Goal: Find specific fact: Find specific fact

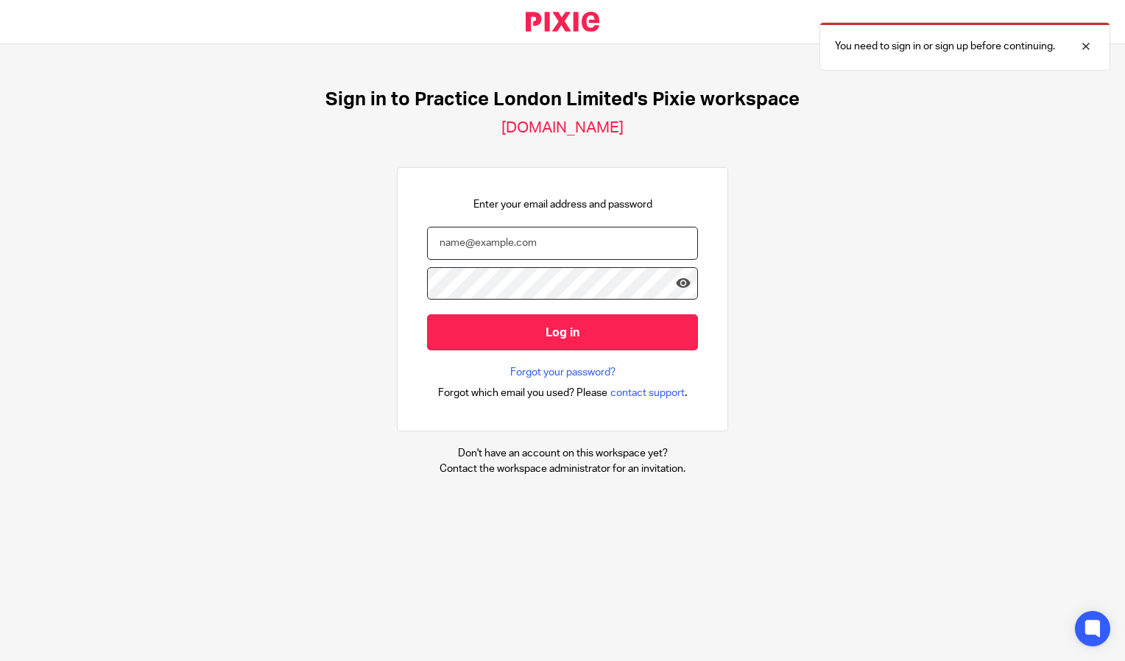
click at [587, 243] on input "email" at bounding box center [562, 243] width 271 height 33
type input "hannah@wearepractice.com"
click at [427, 314] on input "Log in" at bounding box center [562, 332] width 271 height 36
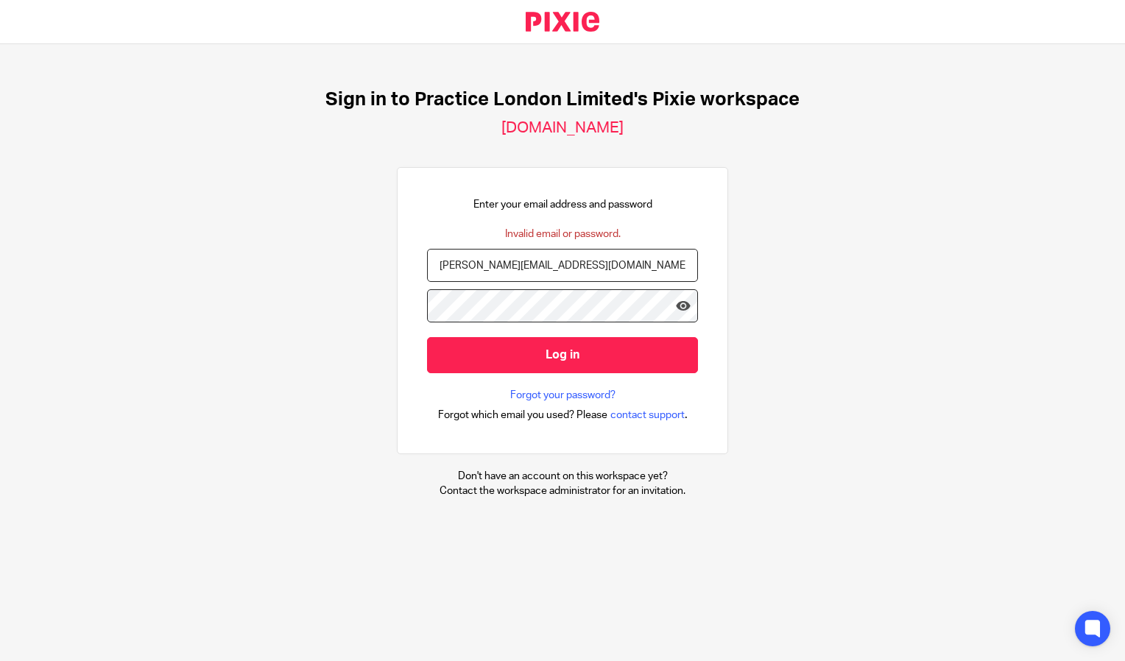
click at [427, 337] on input "Log in" at bounding box center [562, 355] width 271 height 36
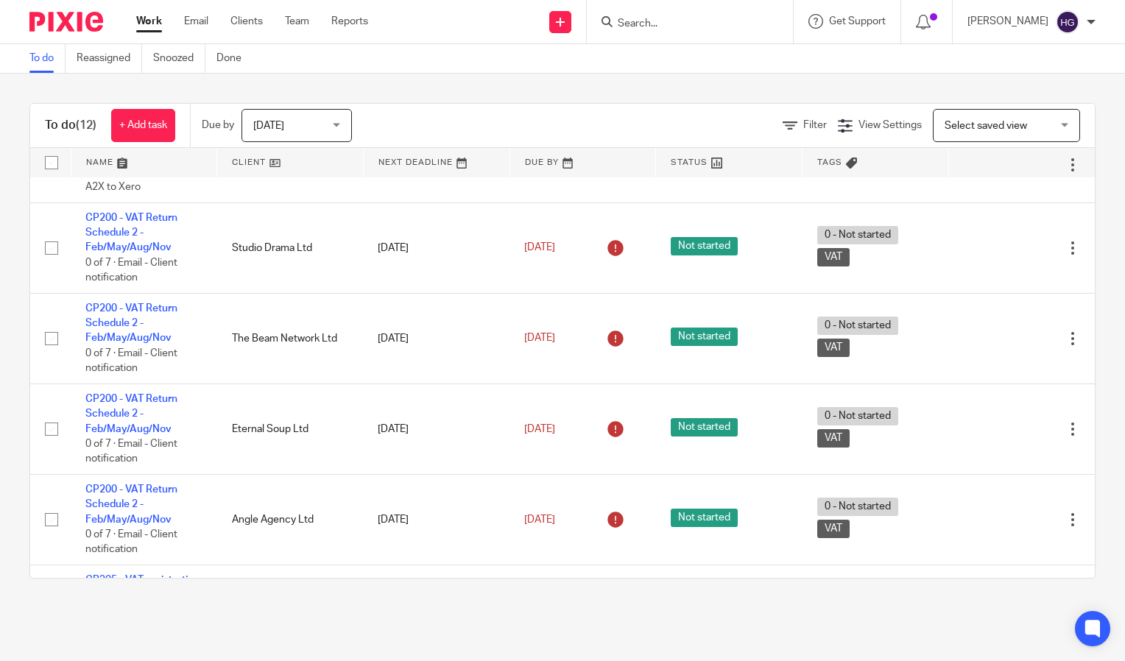
scroll to position [608, 0]
click at [660, 33] on div at bounding box center [690, 21] width 206 height 43
click at [674, 24] on input "Search" at bounding box center [682, 24] width 133 height 13
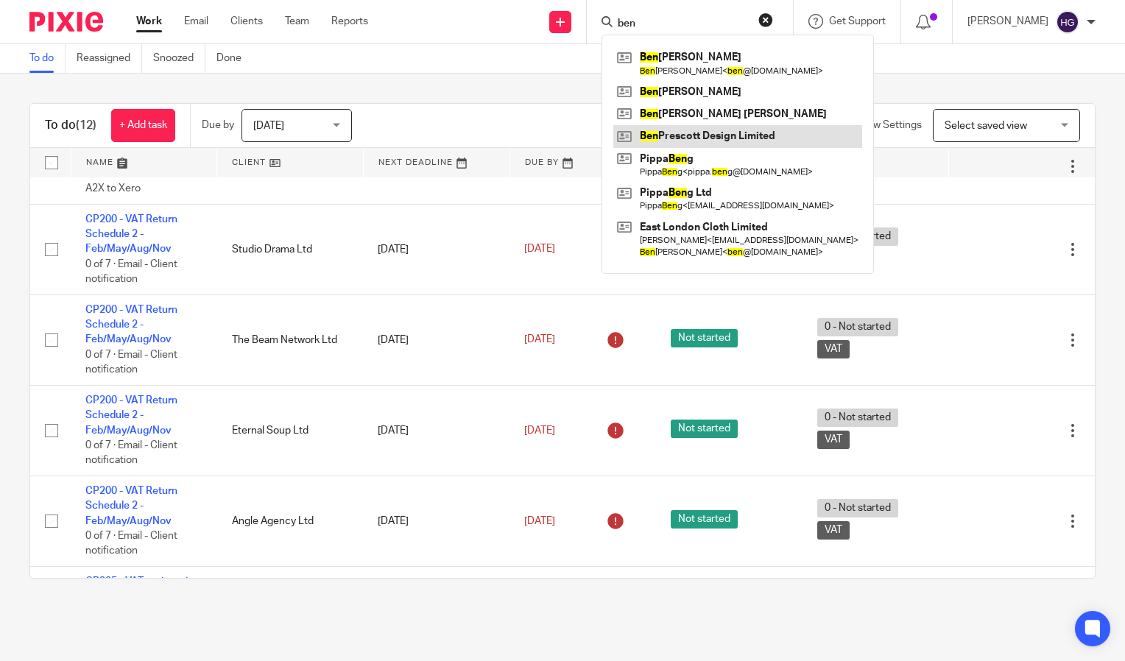
type input "ben"
click at [744, 138] on link at bounding box center [737, 136] width 249 height 22
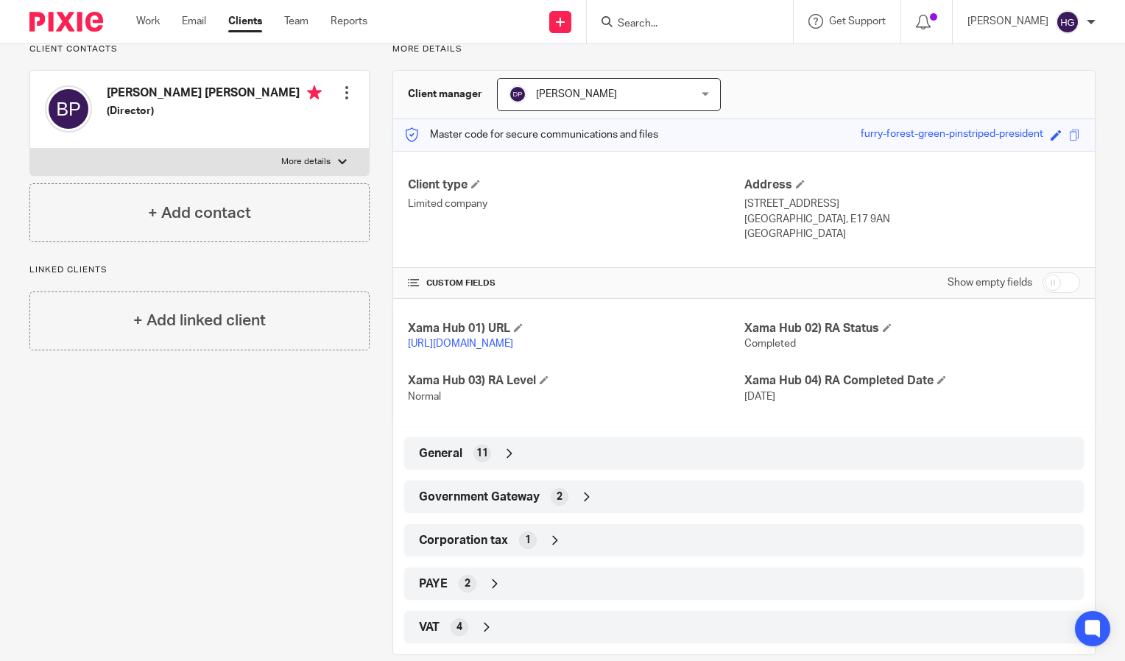
scroll to position [120, 0]
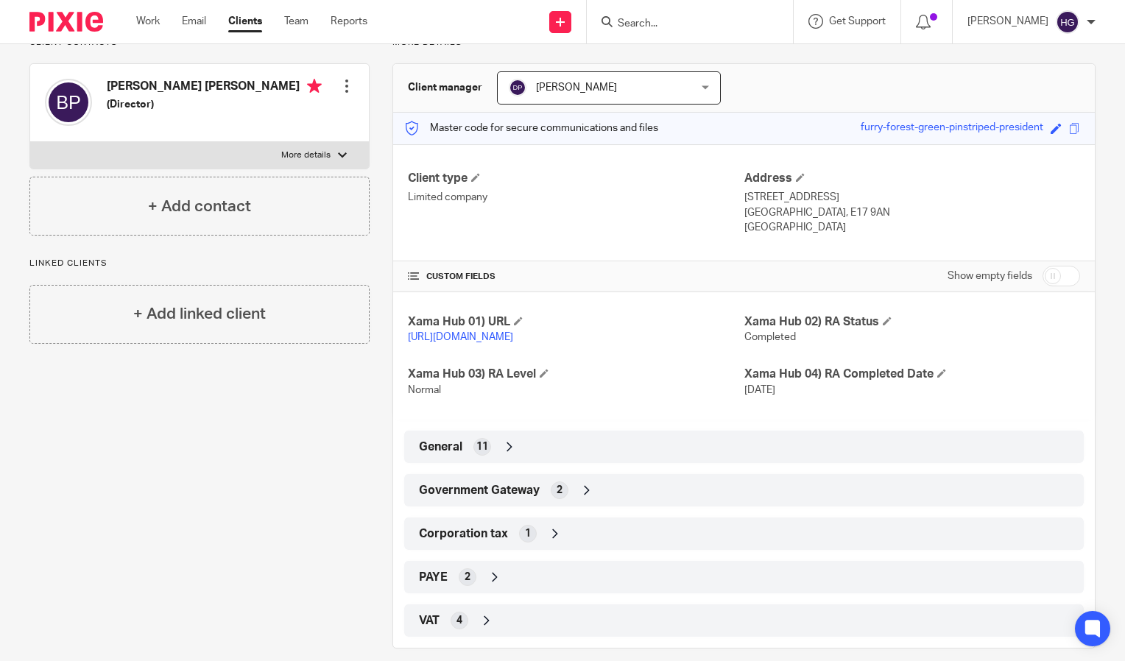
click at [660, 459] on div "General 11" at bounding box center [744, 446] width 658 height 25
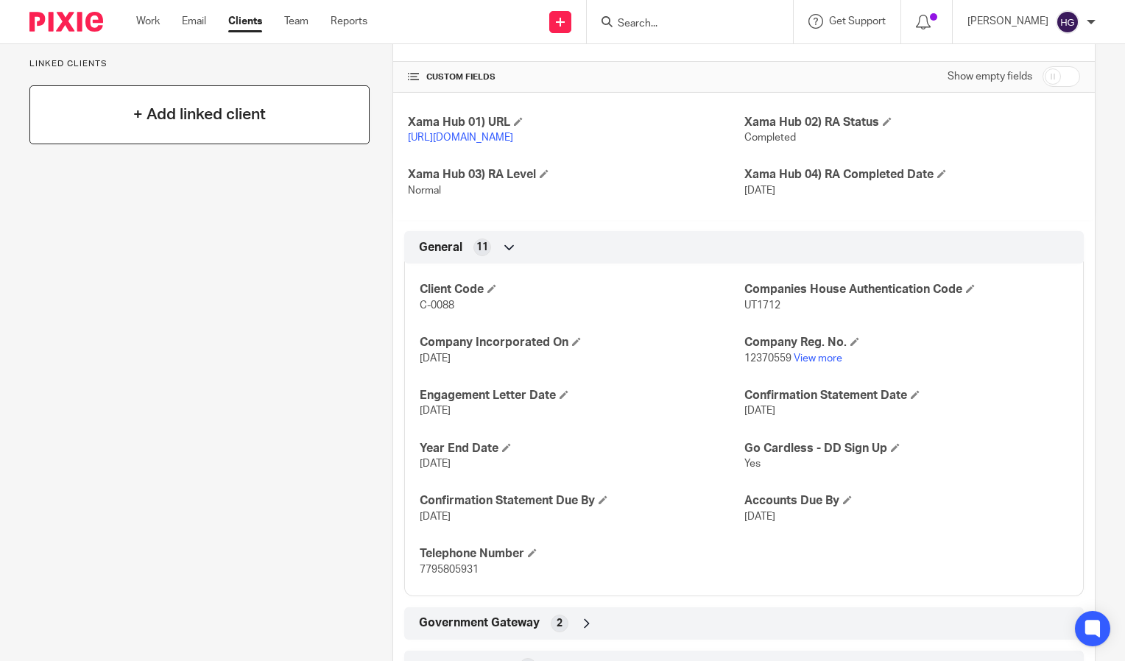
scroll to position [0, 0]
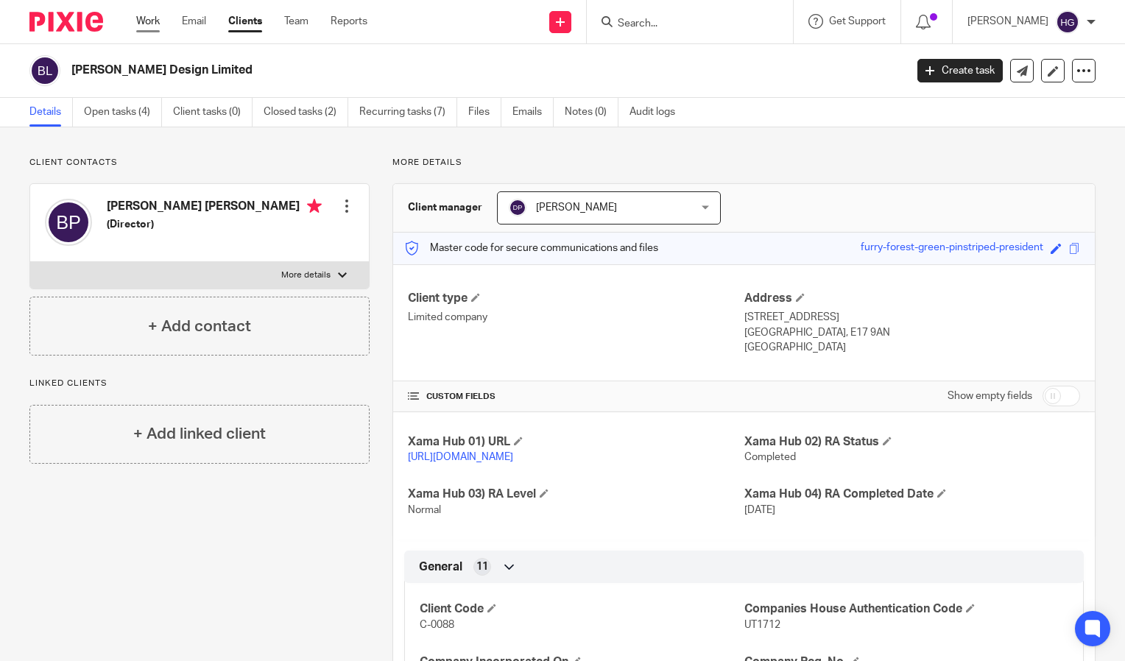
click at [155, 18] on div "Work Email Clients Team Reports Work Email Clients Team Reports Settings" at bounding box center [255, 21] width 268 height 43
click at [155, 18] on link "Work" at bounding box center [148, 21] width 24 height 15
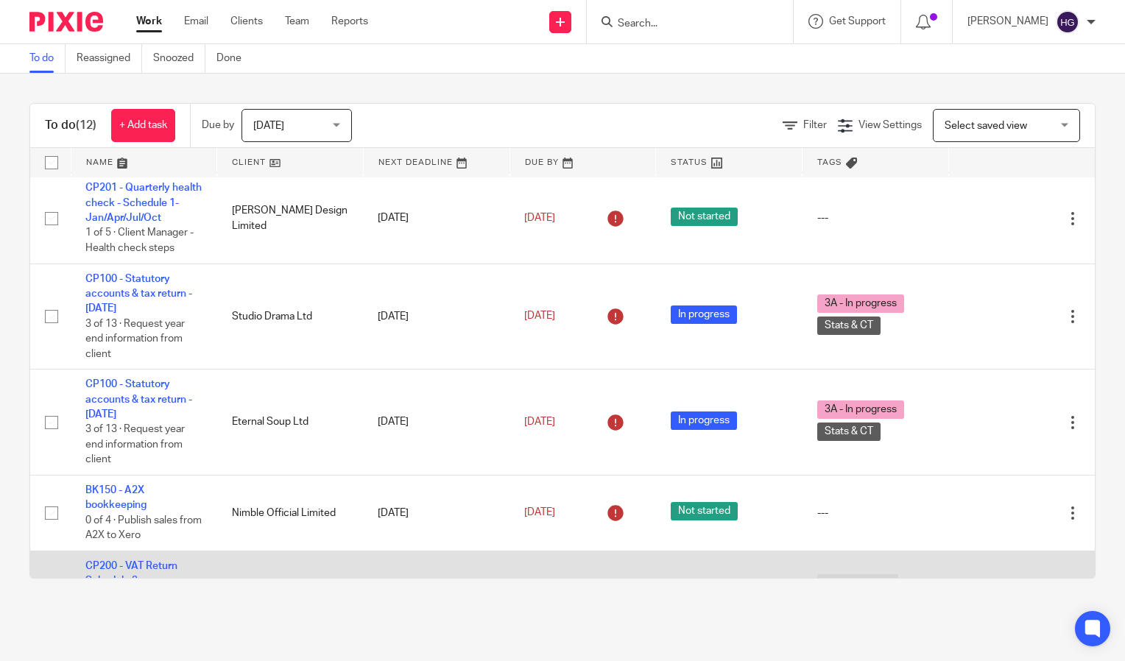
scroll to position [260, 0]
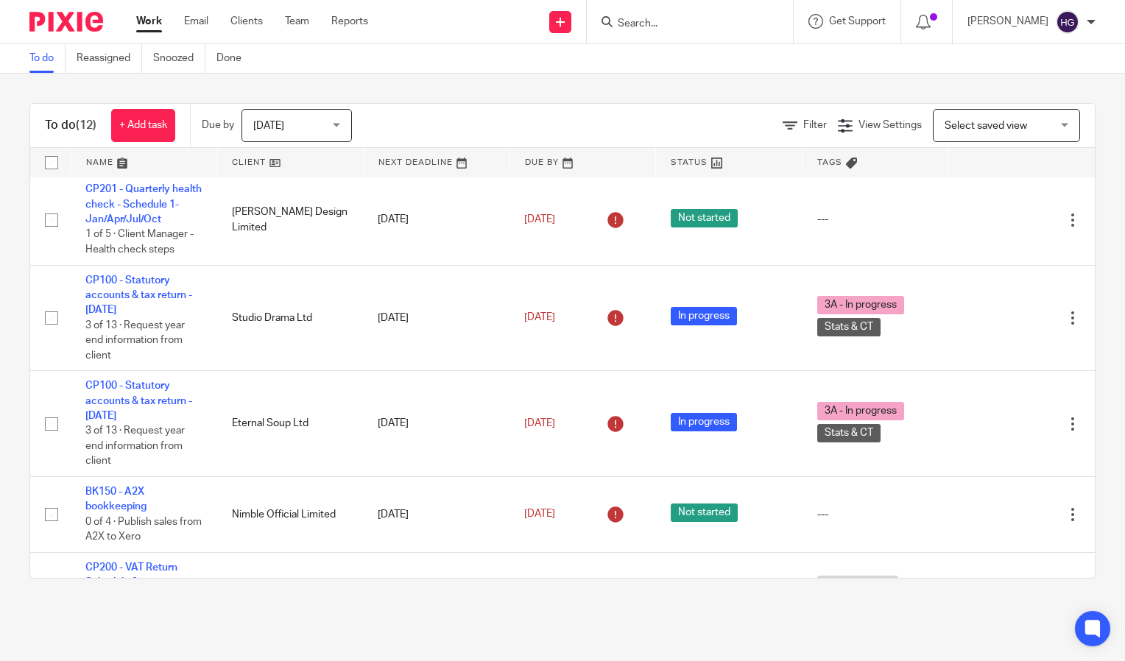
click at [693, 25] on input "Search" at bounding box center [682, 24] width 133 height 13
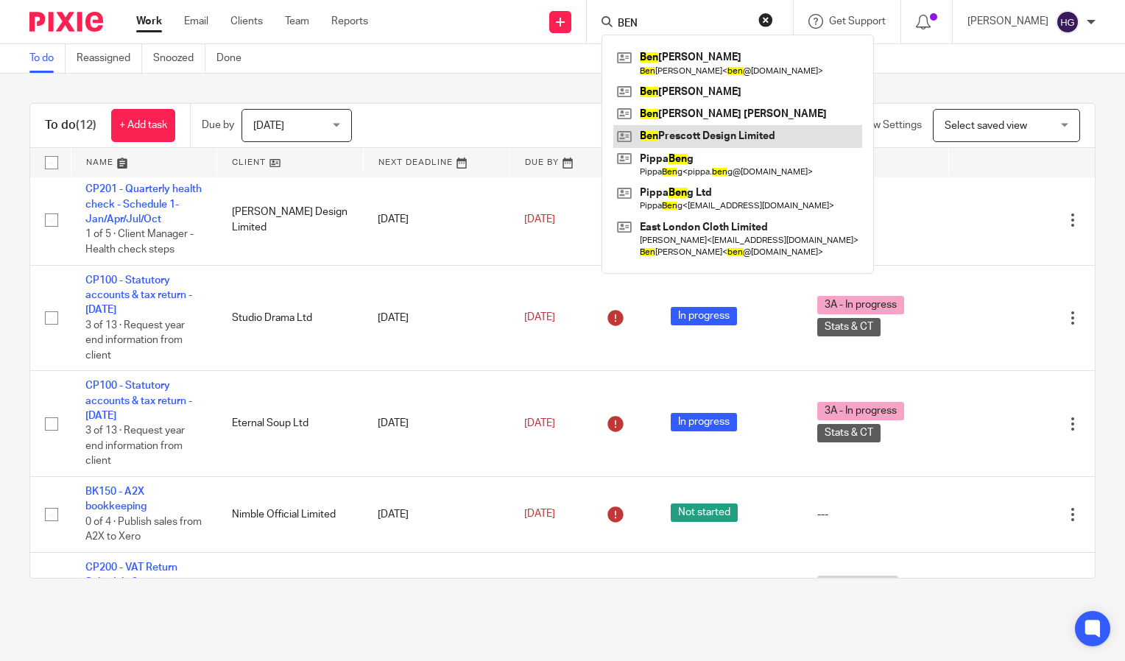
type input "BEN"
click at [729, 131] on link at bounding box center [737, 136] width 249 height 22
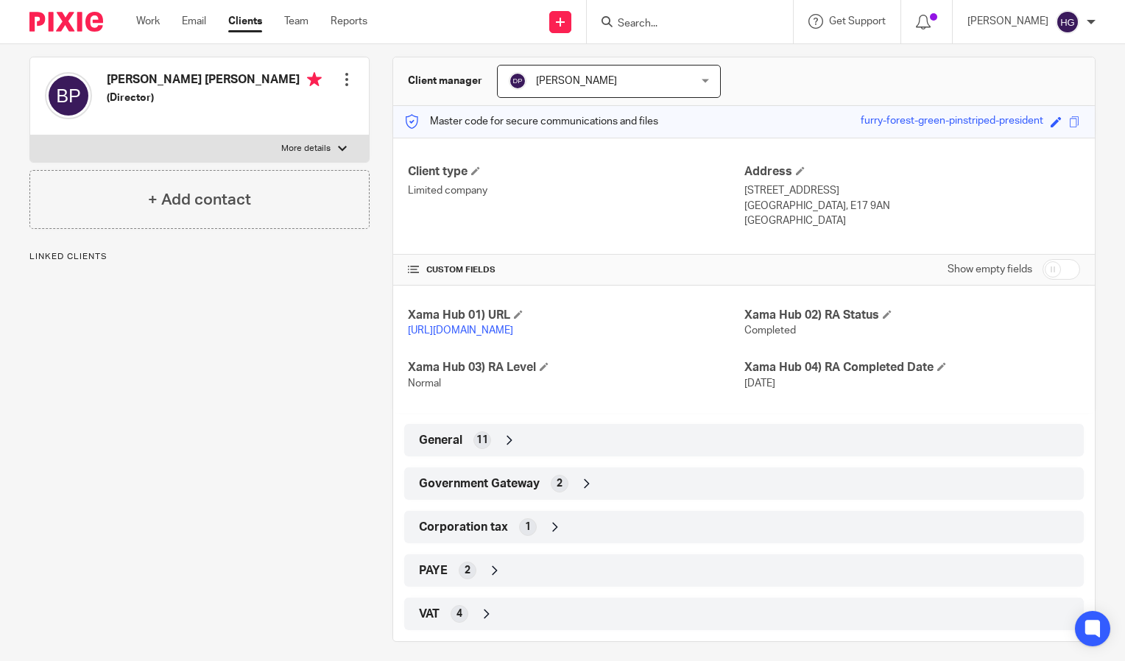
scroll to position [152, 0]
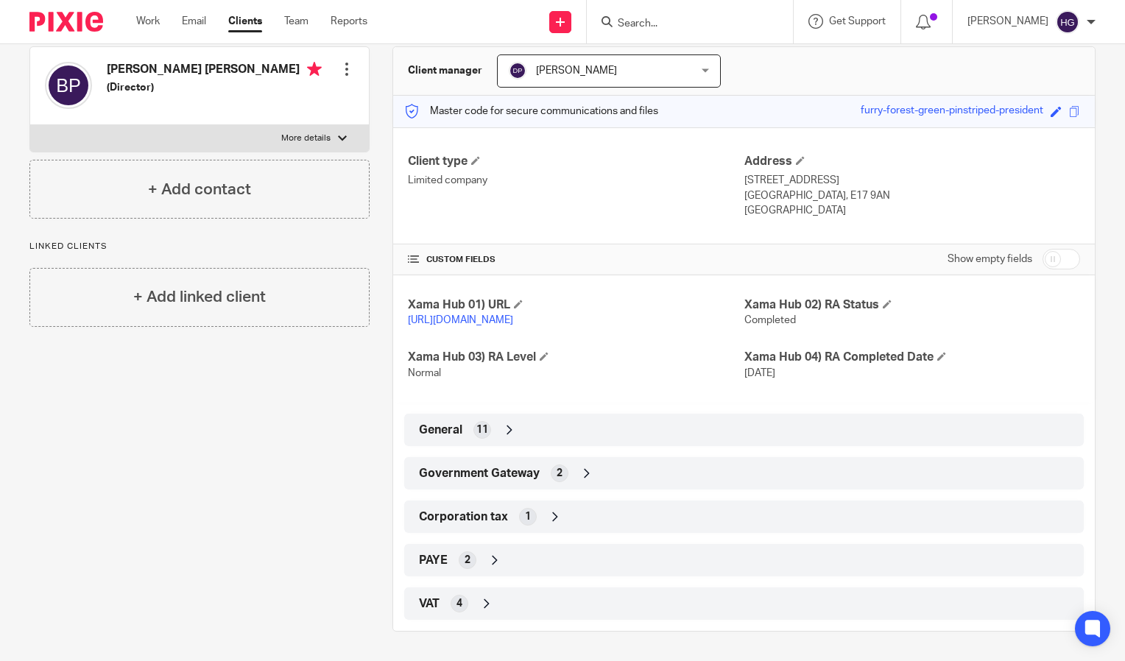
click at [585, 436] on div "General 11" at bounding box center [744, 430] width 658 height 25
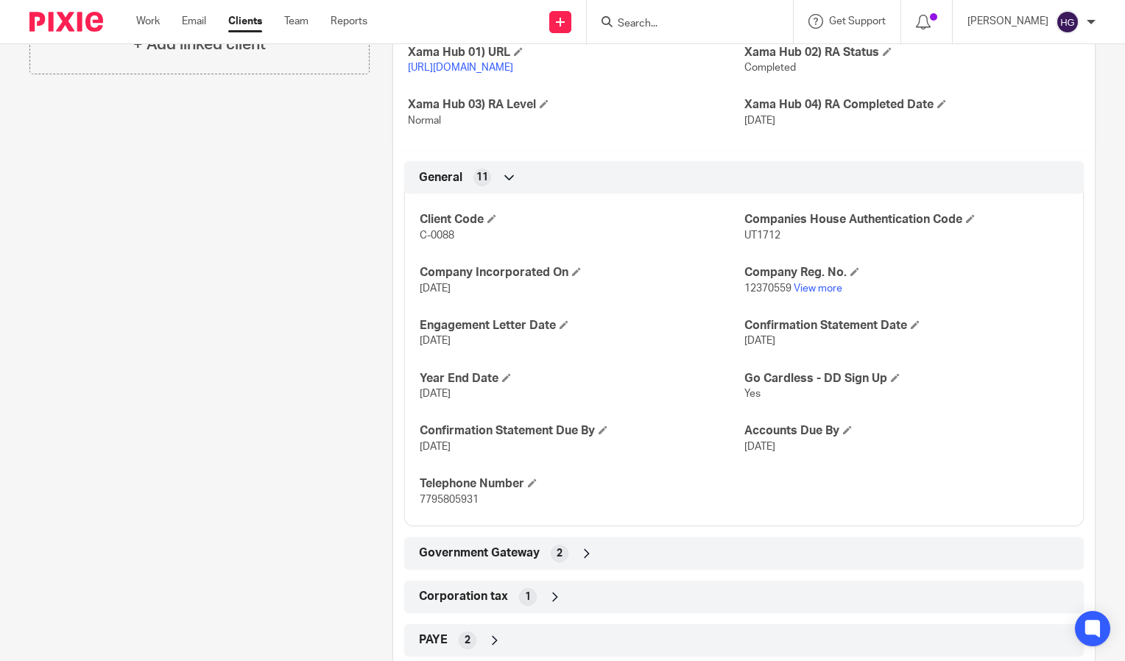
scroll to position [485, 0]
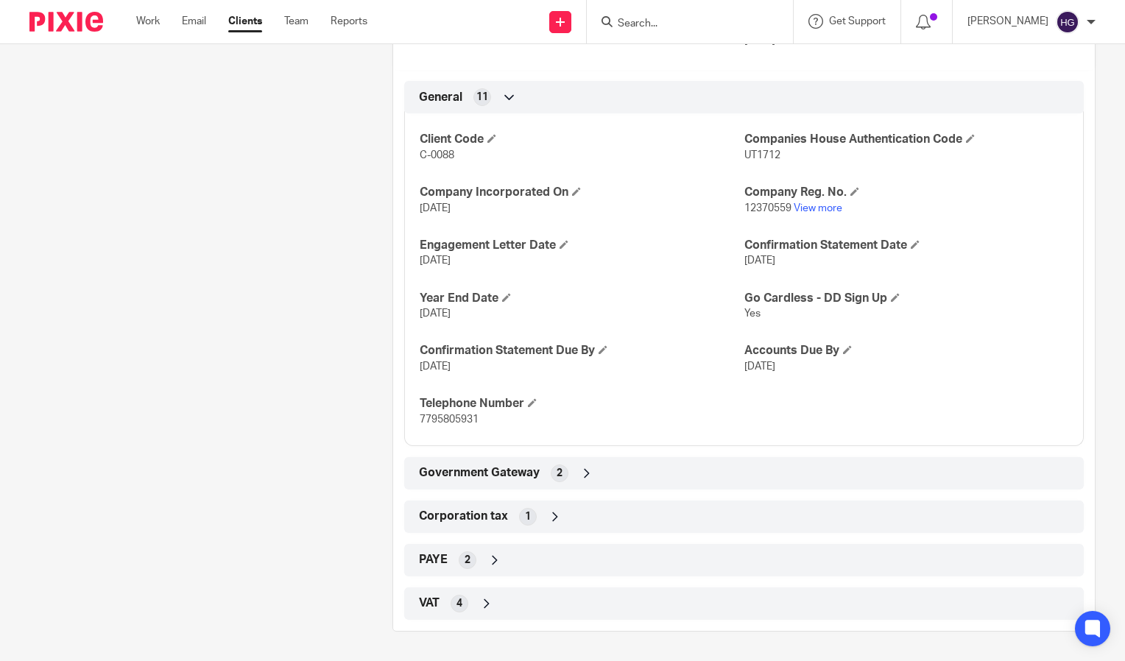
click at [819, 479] on div "Government Gateway 2" at bounding box center [744, 473] width 658 height 25
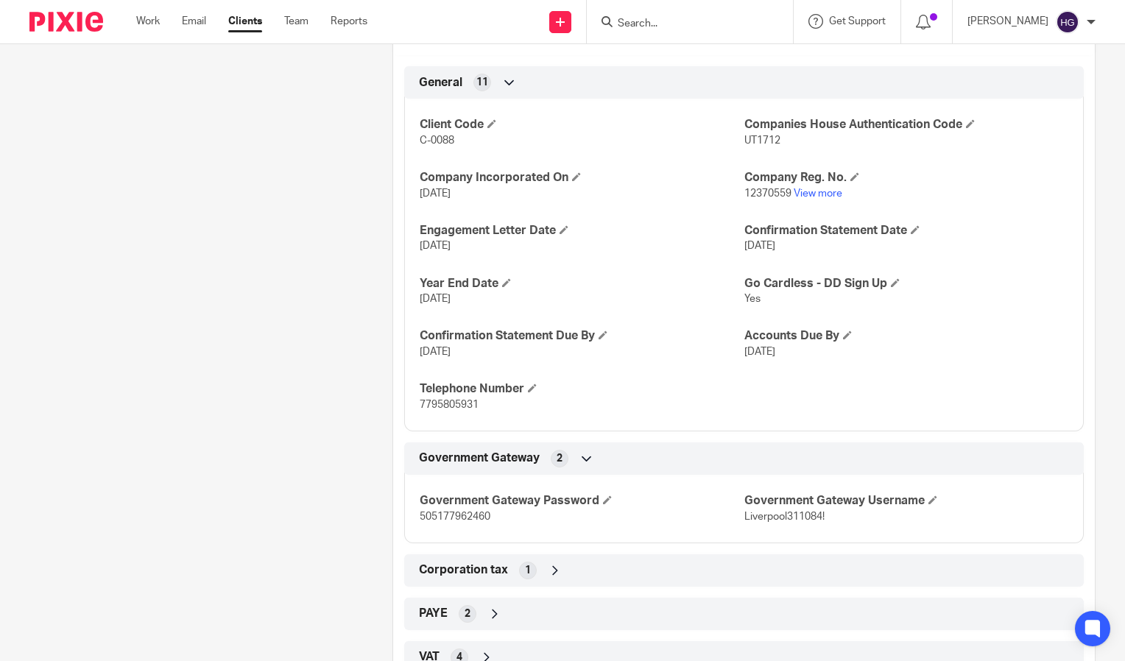
scroll to position [553, 0]
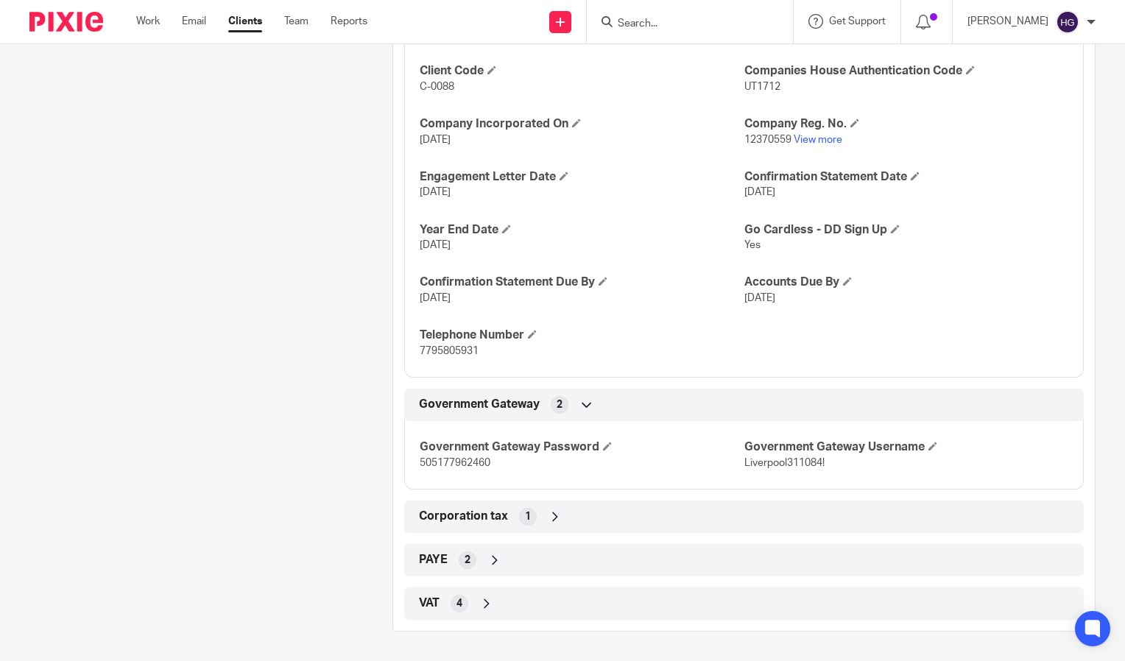
click at [803, 465] on span "Liverpool311084!" at bounding box center [784, 463] width 80 height 10
drag, startPoint x: 803, startPoint y: 465, endPoint x: 736, endPoint y: 463, distance: 67.8
click at [736, 463] on div "Government Gateway Password 505177962460 Government Gateway Username Liverpool3…" at bounding box center [744, 450] width 680 height 80
copy div "Government Gateway Username Liverpool311084!"
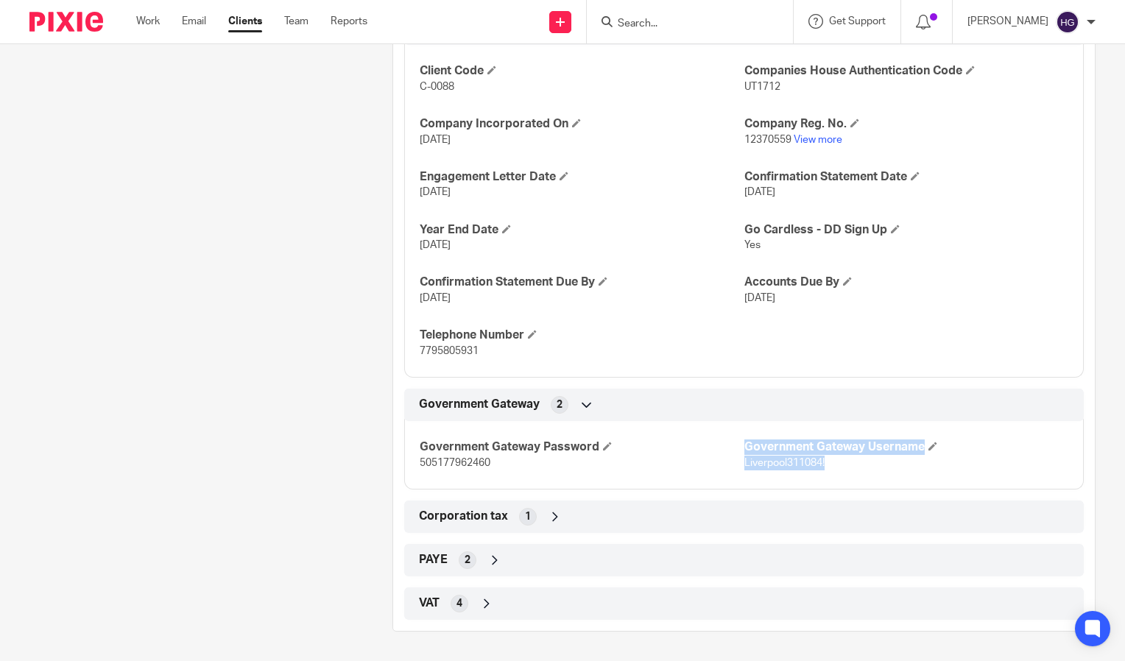
drag, startPoint x: 833, startPoint y: 471, endPoint x: 769, endPoint y: 471, distance: 64.1
click at [831, 471] on p "Liverpool311084!" at bounding box center [906, 463] width 324 height 15
click at [730, 469] on p "505177962460" at bounding box center [582, 463] width 324 height 15
drag, startPoint x: 734, startPoint y: 463, endPoint x: 828, endPoint y: 473, distance: 94.7
click at [828, 473] on div "Government Gateway Password 505177962460 Government Gateway Username Liverpool3…" at bounding box center [744, 450] width 680 height 80
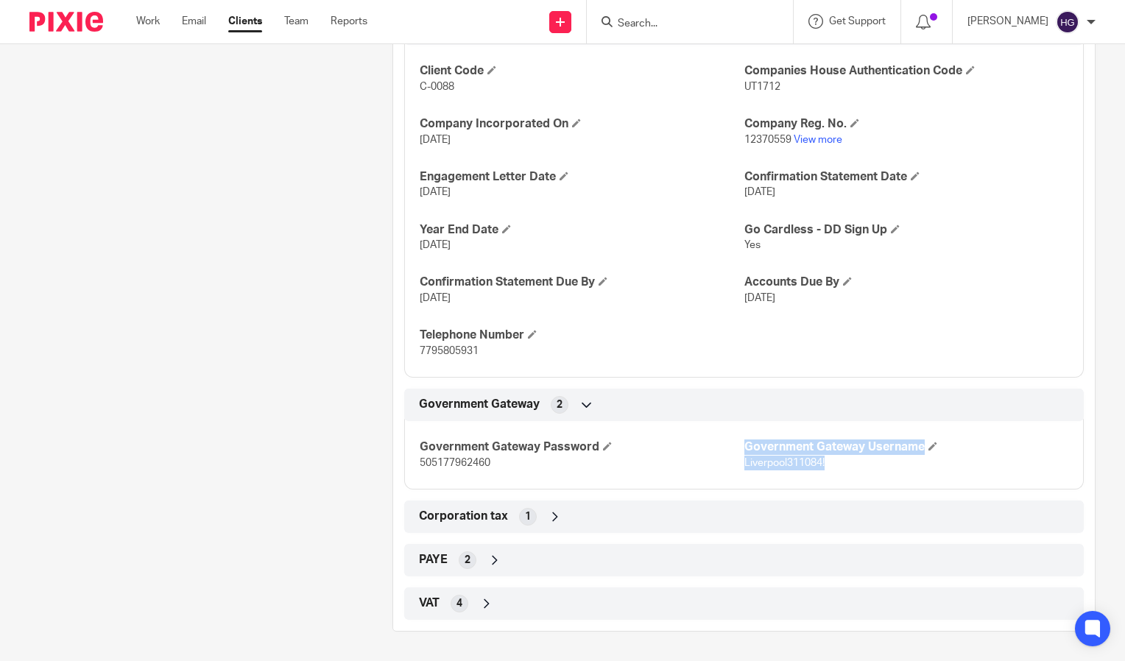
click at [828, 468] on p "Liverpool311084!" at bounding box center [906, 463] width 324 height 15
drag, startPoint x: 828, startPoint y: 468, endPoint x: 740, endPoint y: 468, distance: 87.6
click at [744, 468] on p "Liverpool311084!" at bounding box center [906, 463] width 324 height 15
copy span "iverpool311084!"
click at [480, 471] on p "505177962460" at bounding box center [582, 463] width 324 height 15
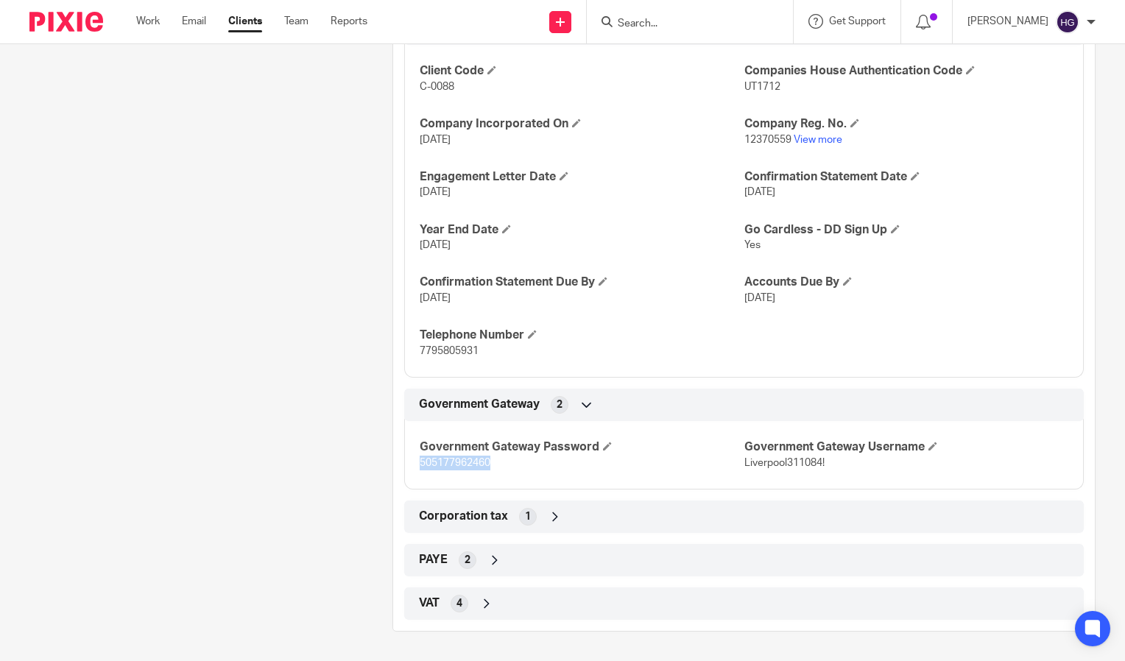
click at [480, 471] on p "505177962460" at bounding box center [582, 463] width 324 height 15
copy span "505177962460"
click at [767, 22] on form at bounding box center [694, 22] width 157 height 18
click at [711, 19] on input "Search" at bounding box center [682, 24] width 133 height 13
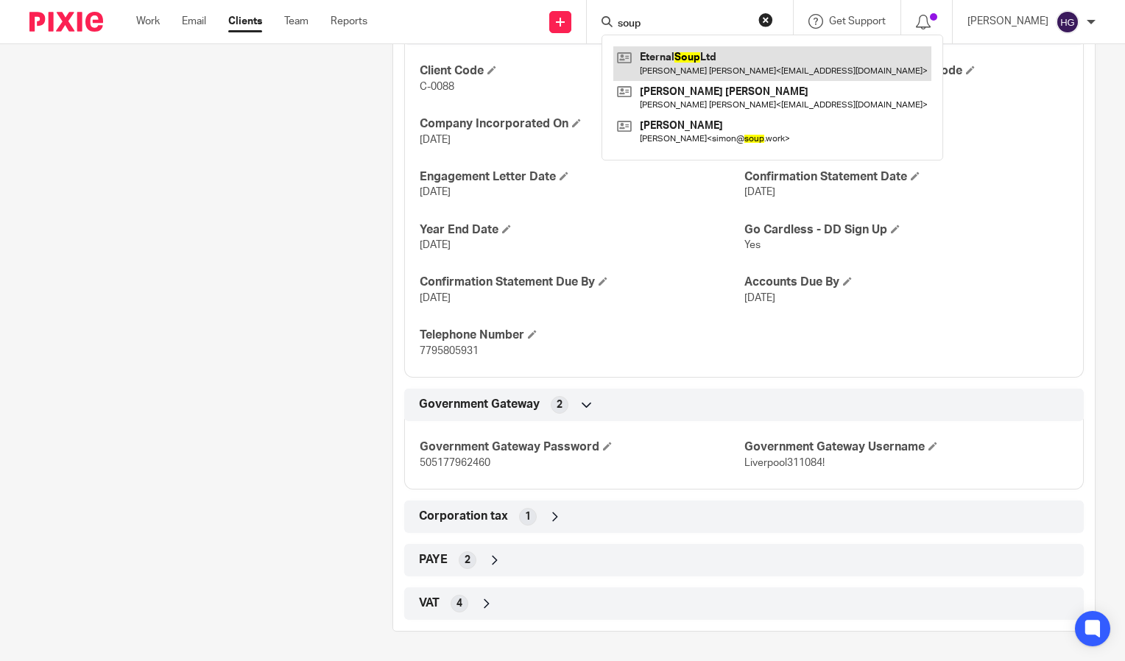
type input "soup"
click at [702, 63] on link at bounding box center [772, 63] width 318 height 34
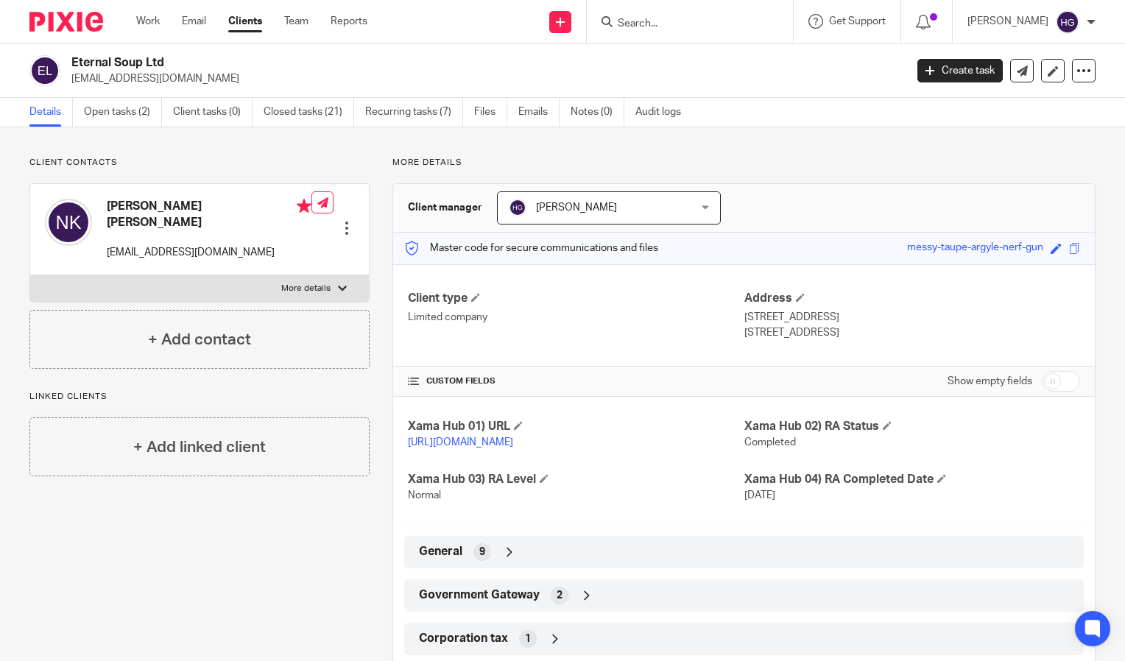
scroll to position [180, 0]
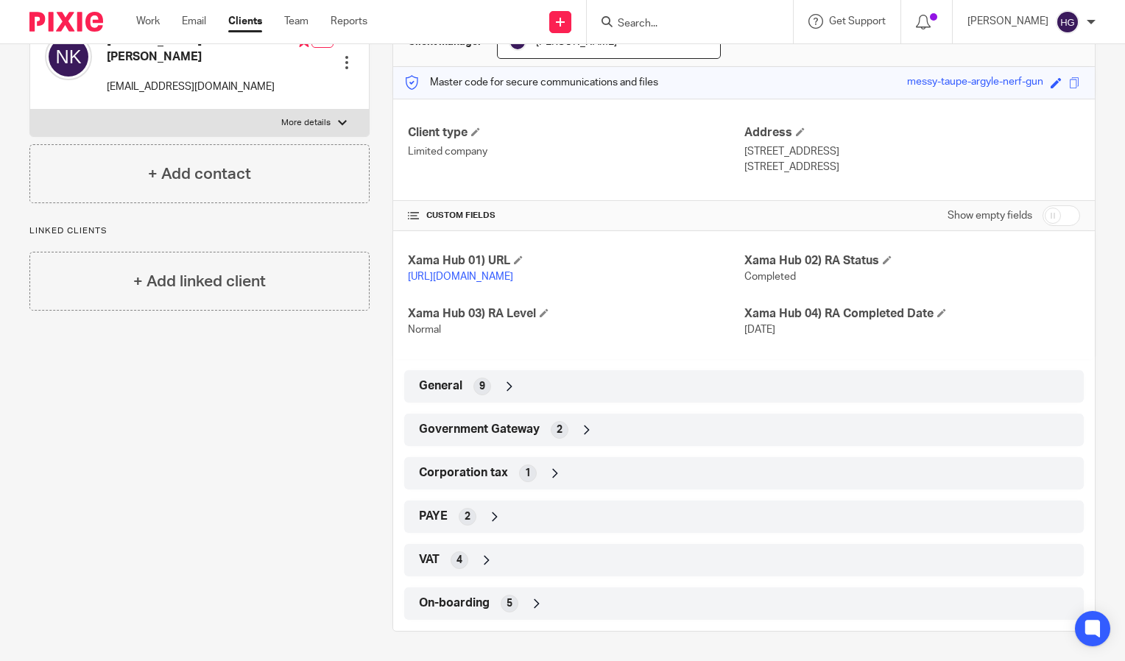
click at [708, 384] on div "General 9" at bounding box center [744, 386] width 658 height 25
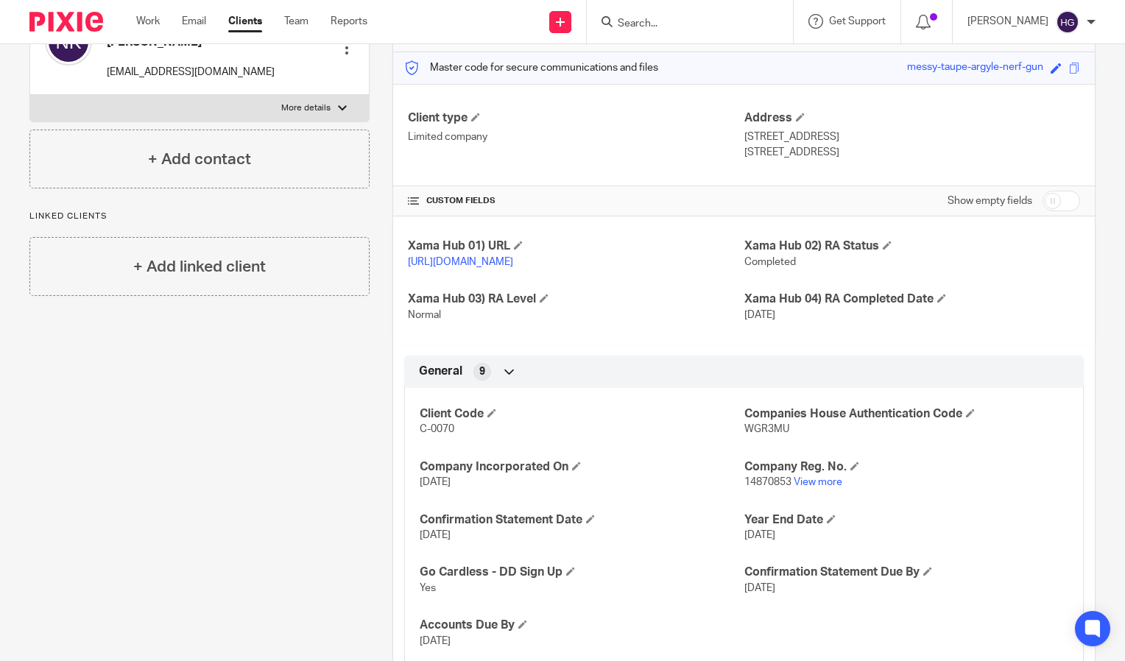
scroll to position [460, 0]
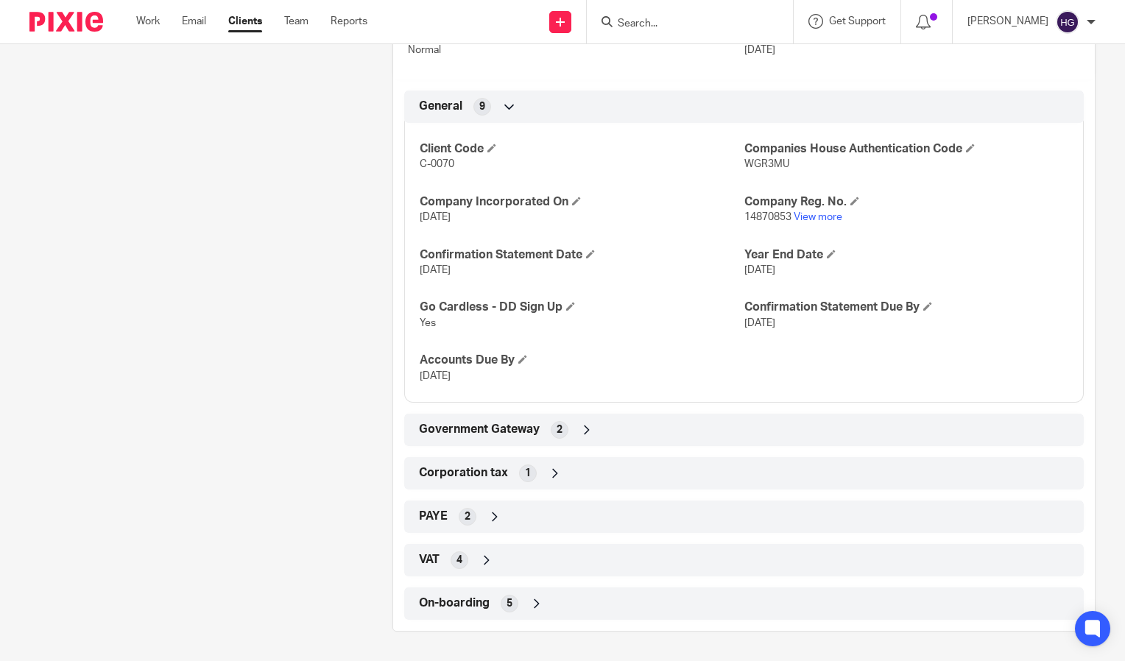
click at [672, 437] on div "Government Gateway 2" at bounding box center [744, 430] width 658 height 25
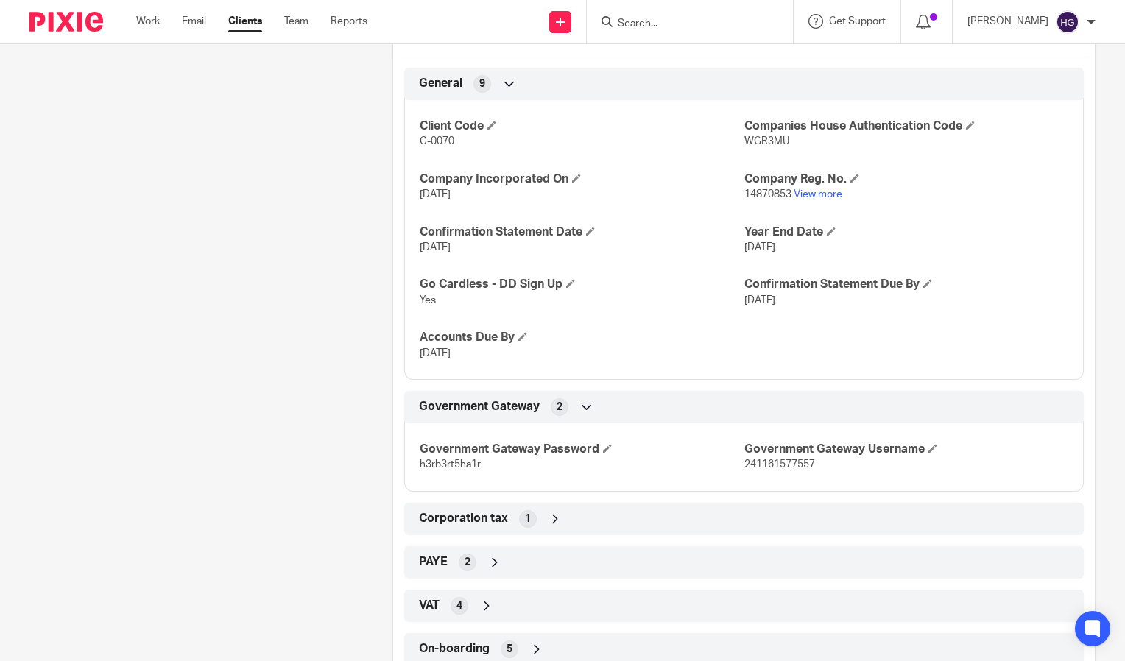
scroll to position [465, 0]
